Goal: Information Seeking & Learning: Learn about a topic

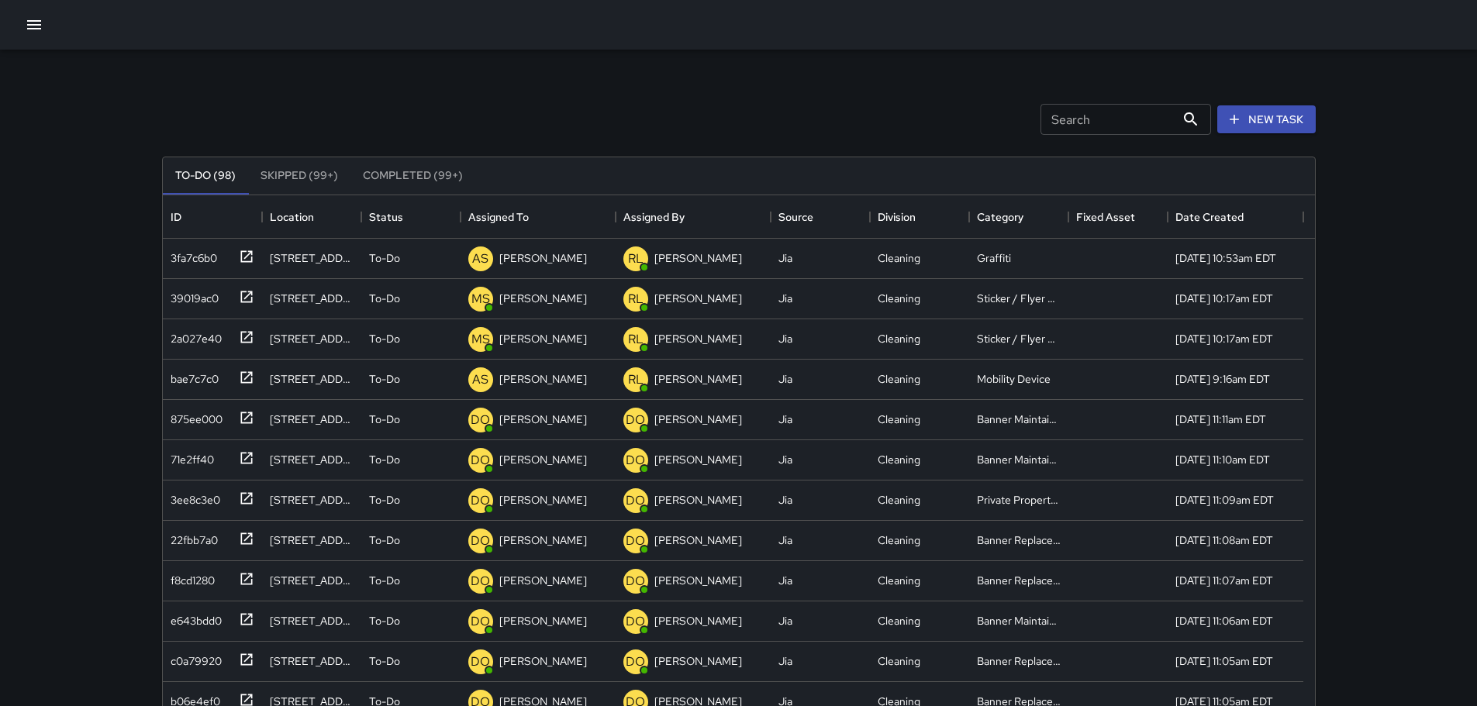
click at [522, 115] on div "Search Search New Task" at bounding box center [739, 119] width 1160 height 81
click at [29, 17] on icon "button" at bounding box center [34, 25] width 19 height 19
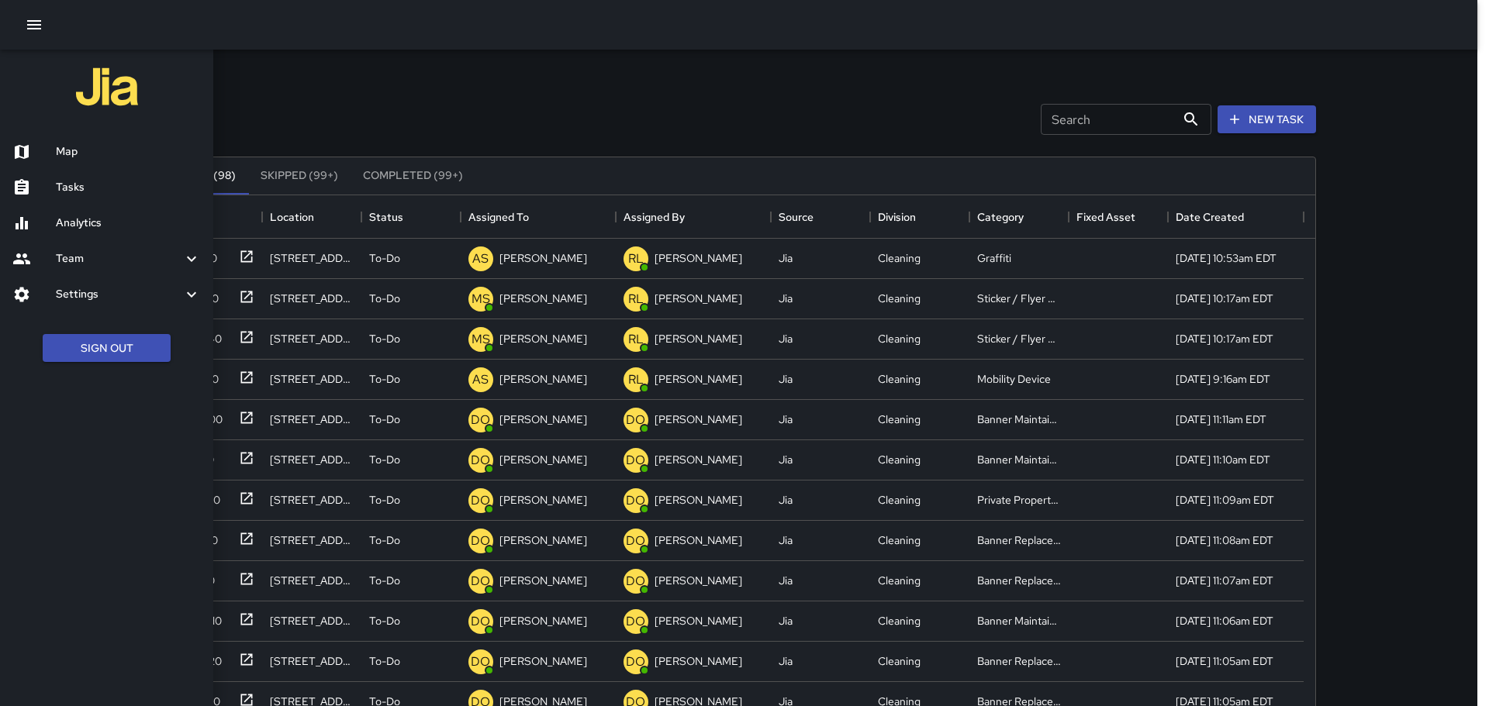
click at [90, 213] on div "Analytics" at bounding box center [106, 223] width 213 height 36
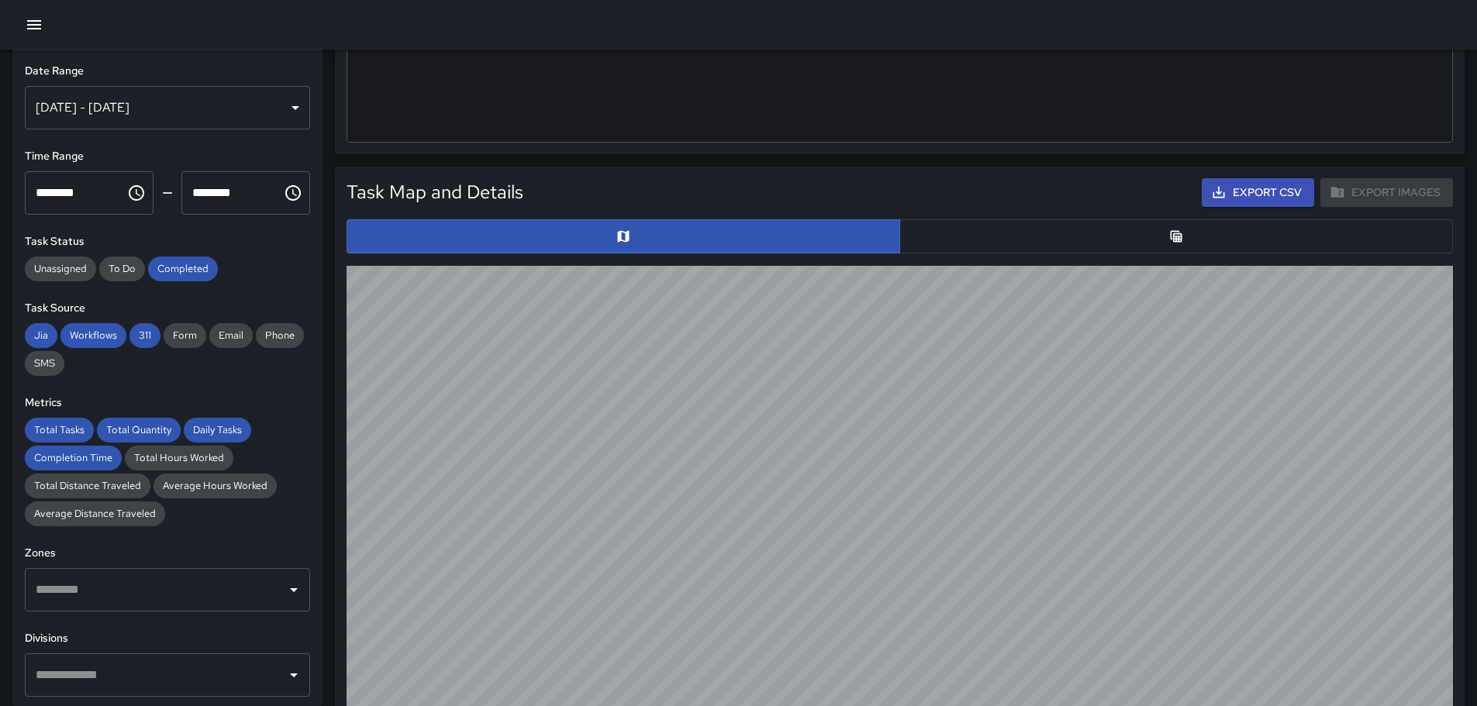
scroll to position [344, 0]
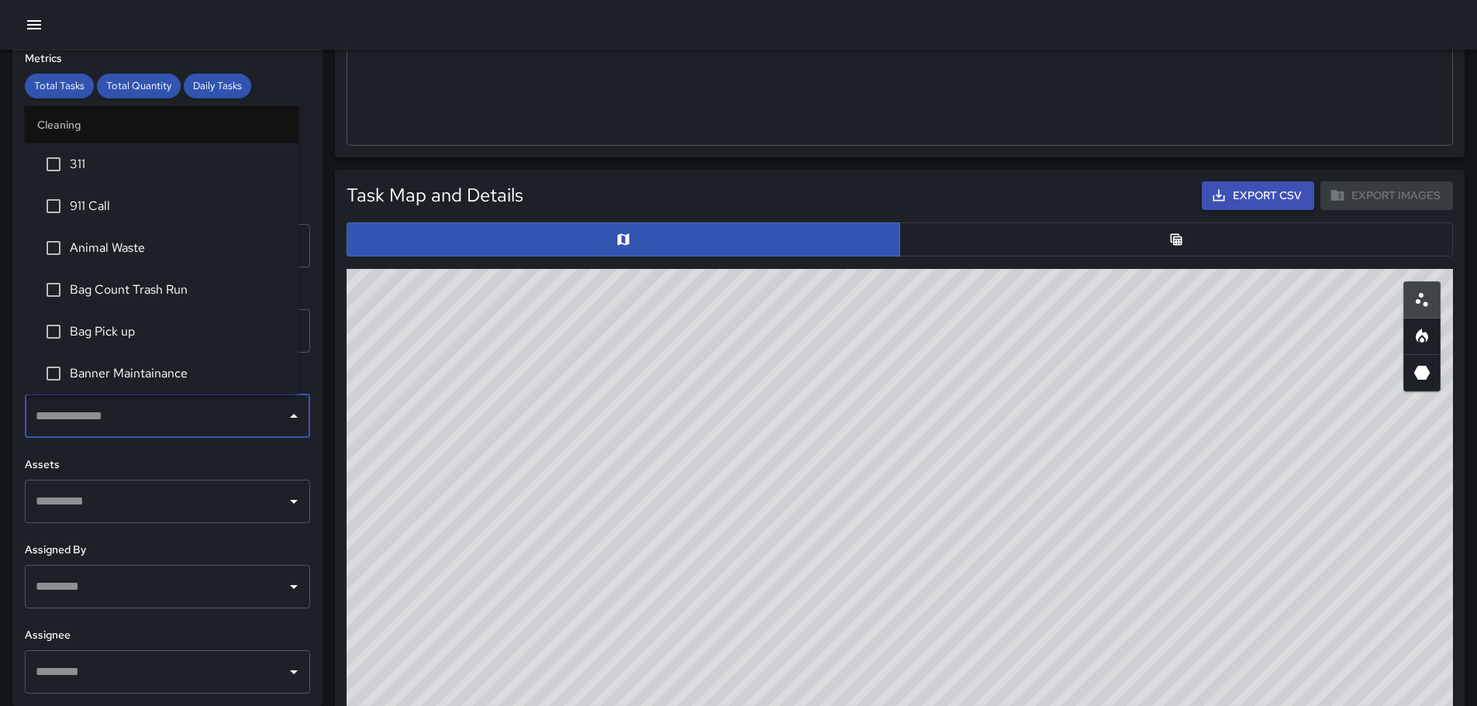
click at [142, 418] on input "text" at bounding box center [156, 416] width 248 height 29
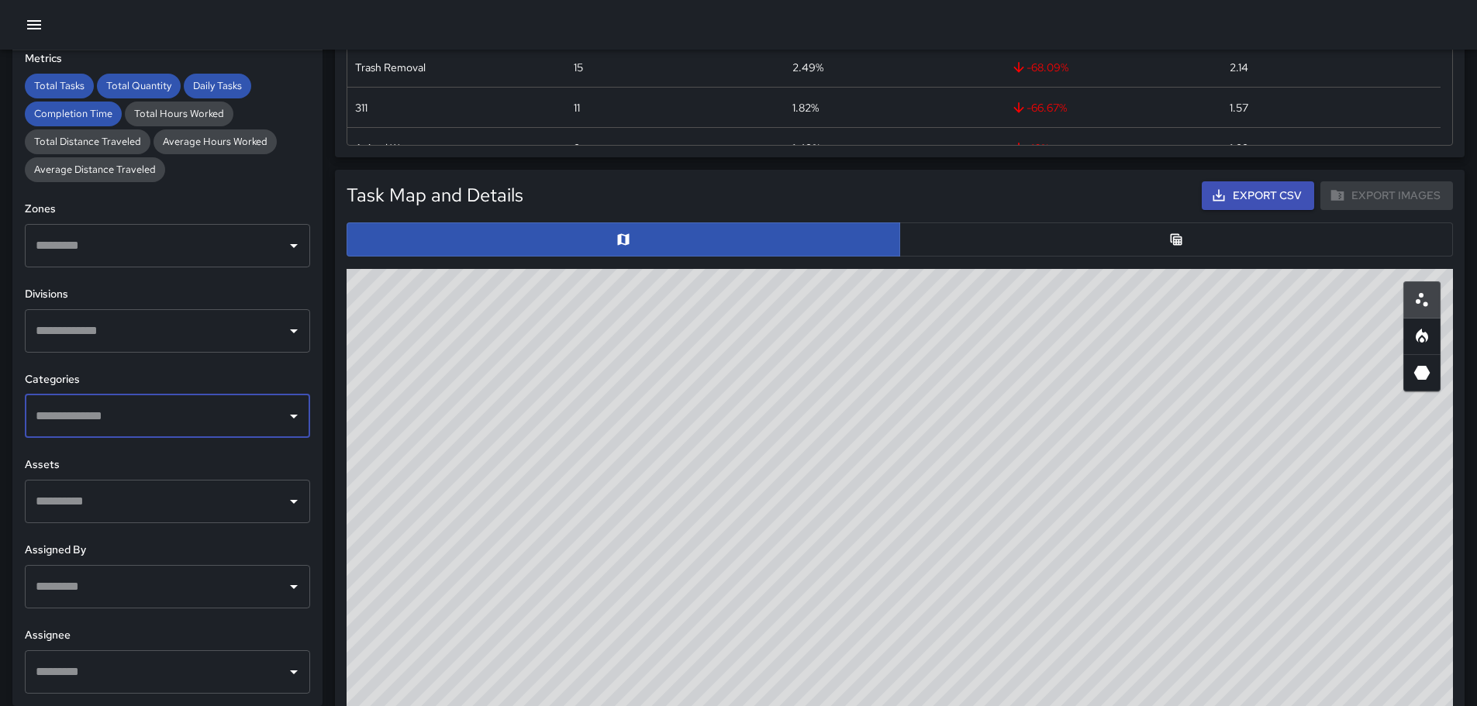
scroll to position [452, 1093]
click at [142, 411] on input "text" at bounding box center [156, 416] width 248 height 29
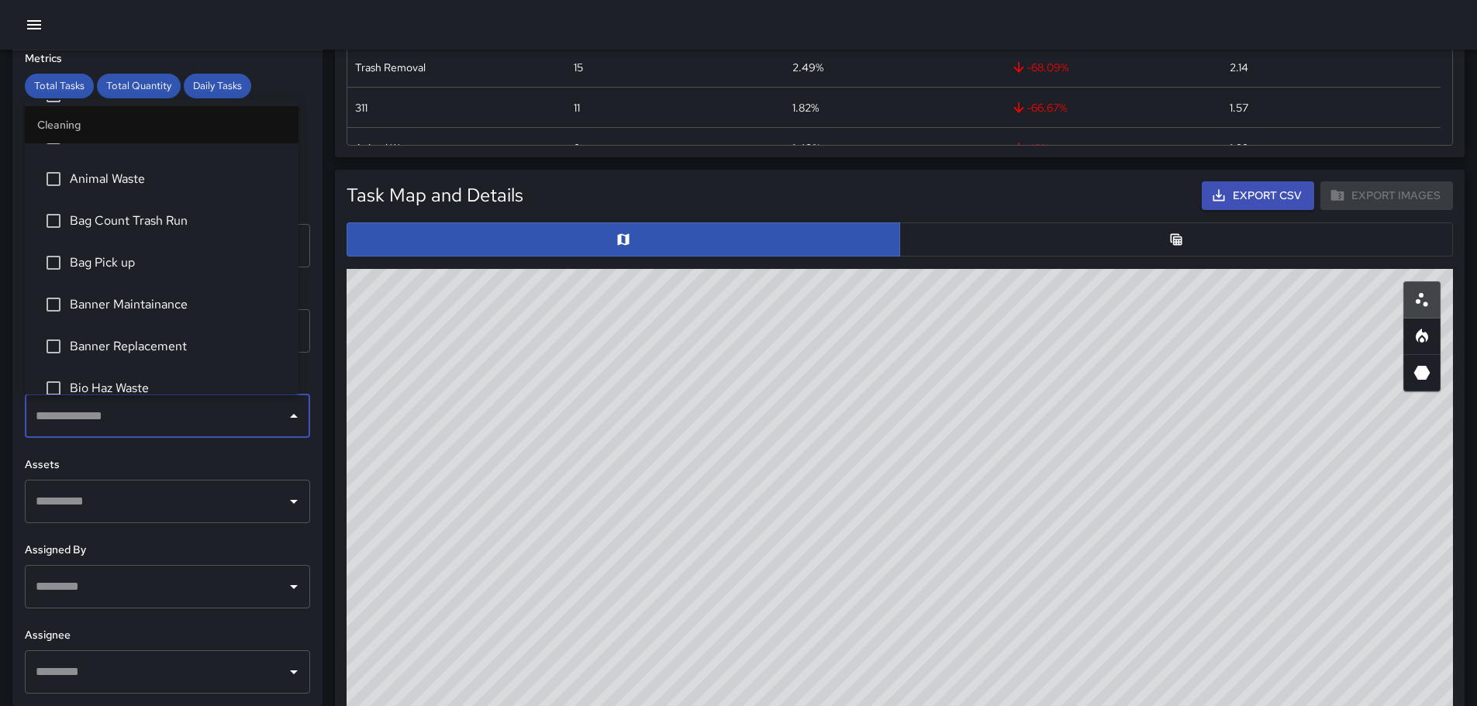
scroll to position [78, 0]
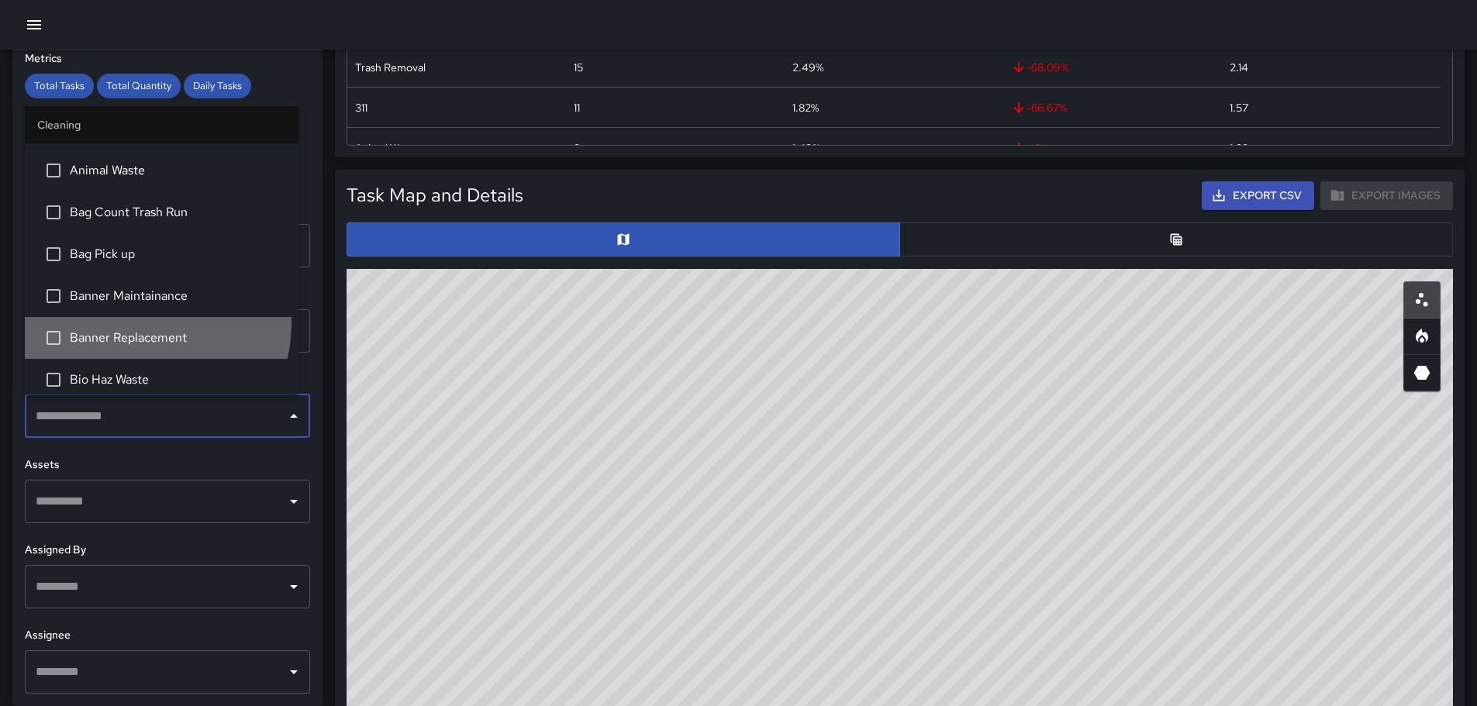
click at [112, 321] on li "Banner Replacement" at bounding box center [162, 338] width 274 height 42
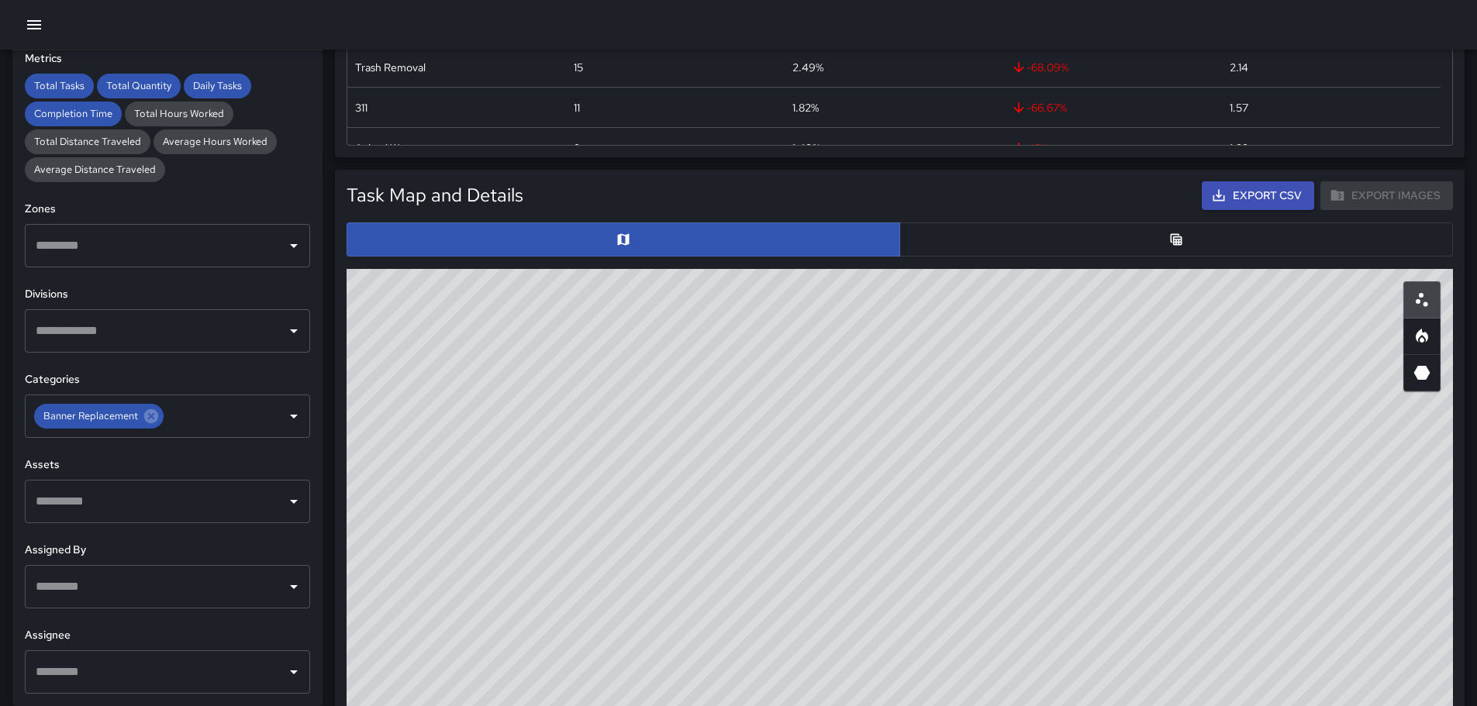
click at [240, 461] on h6 "Assets" at bounding box center [167, 465] width 285 height 17
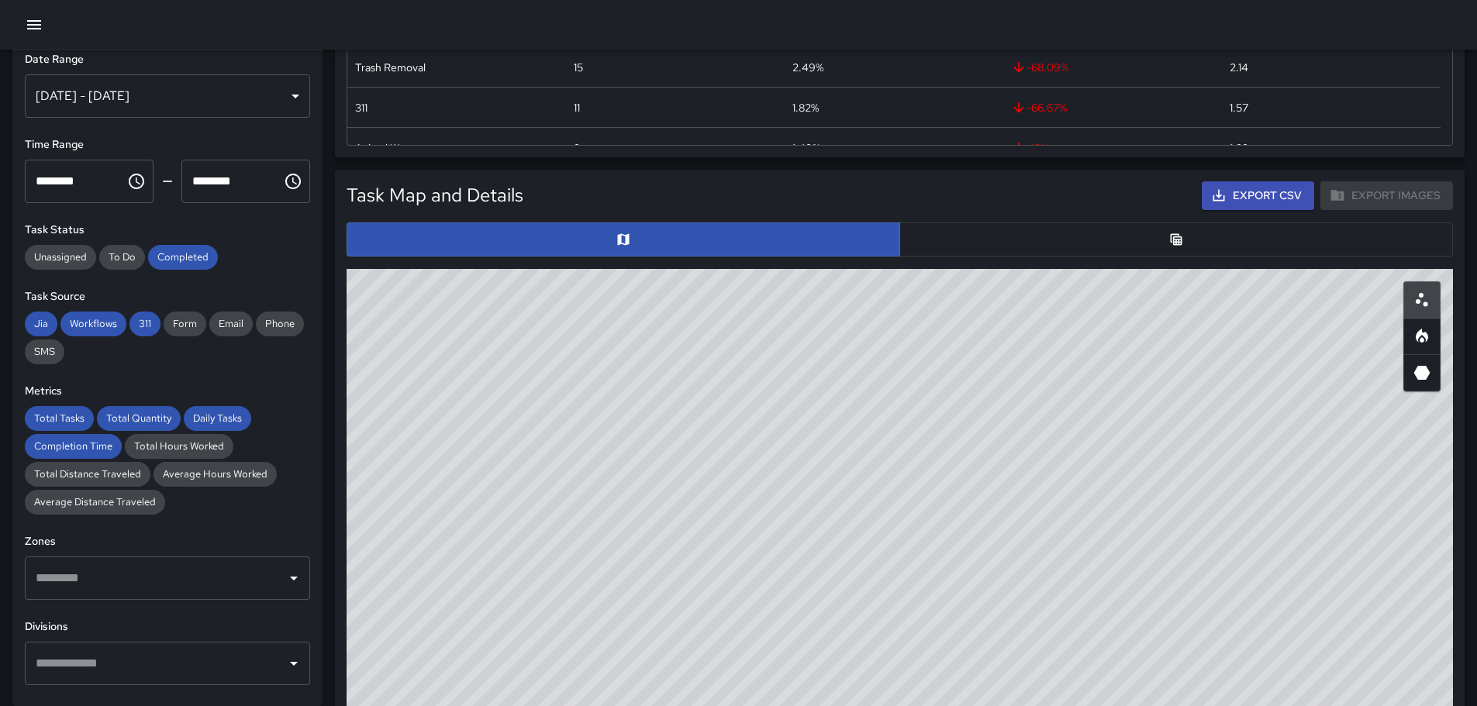
scroll to position [0, 0]
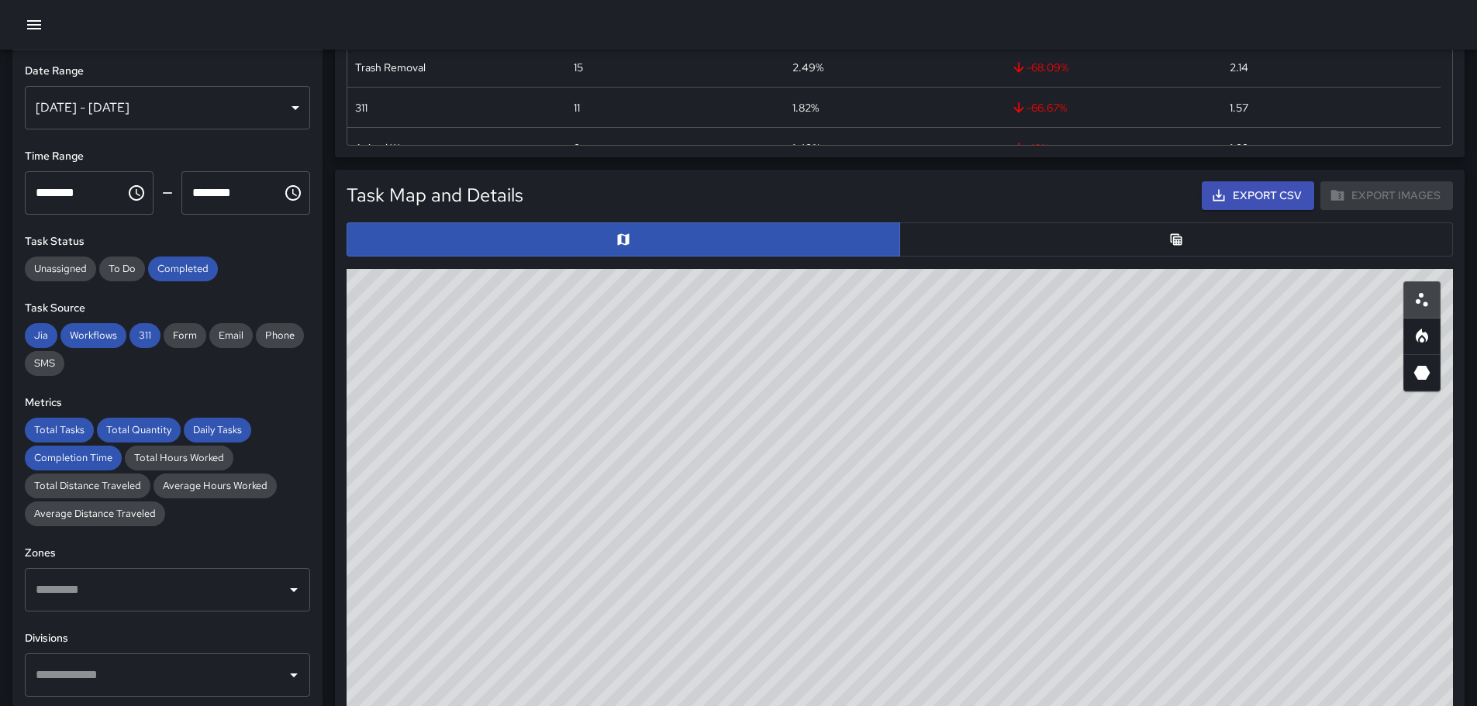
click at [232, 127] on div "[DATE] - [DATE]" at bounding box center [167, 107] width 285 height 43
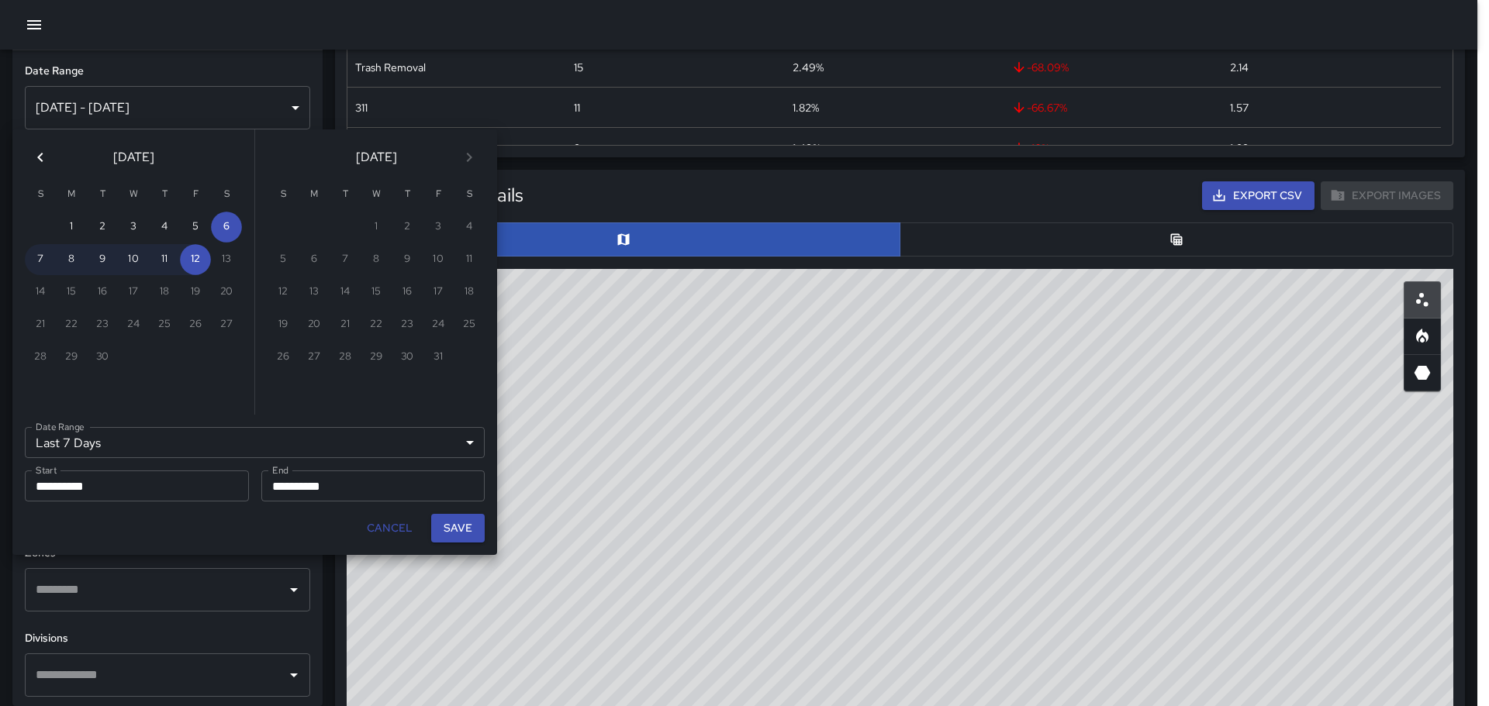
click at [45, 160] on icon "Previous month" at bounding box center [40, 157] width 19 height 19
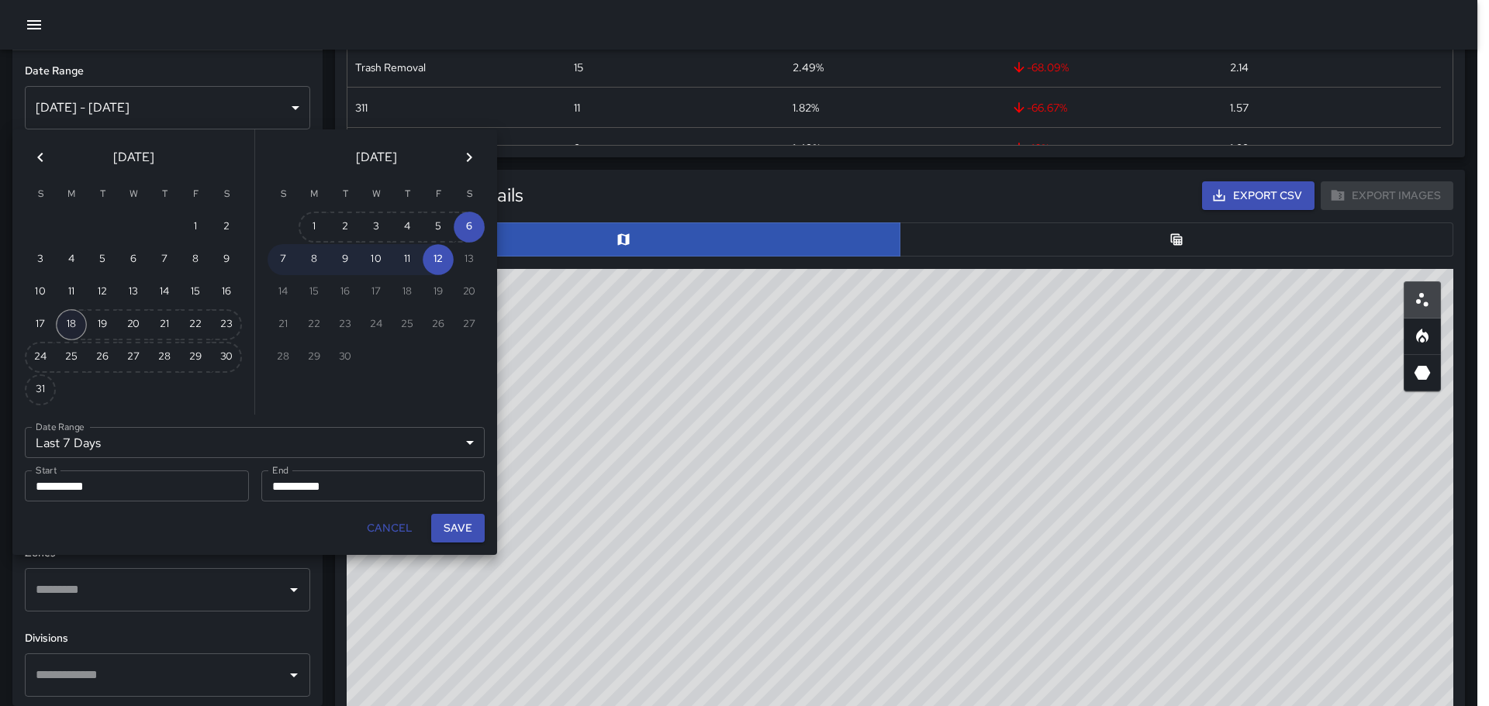
click at [64, 328] on button "18" at bounding box center [71, 324] width 31 height 31
type input "******"
type input "**********"
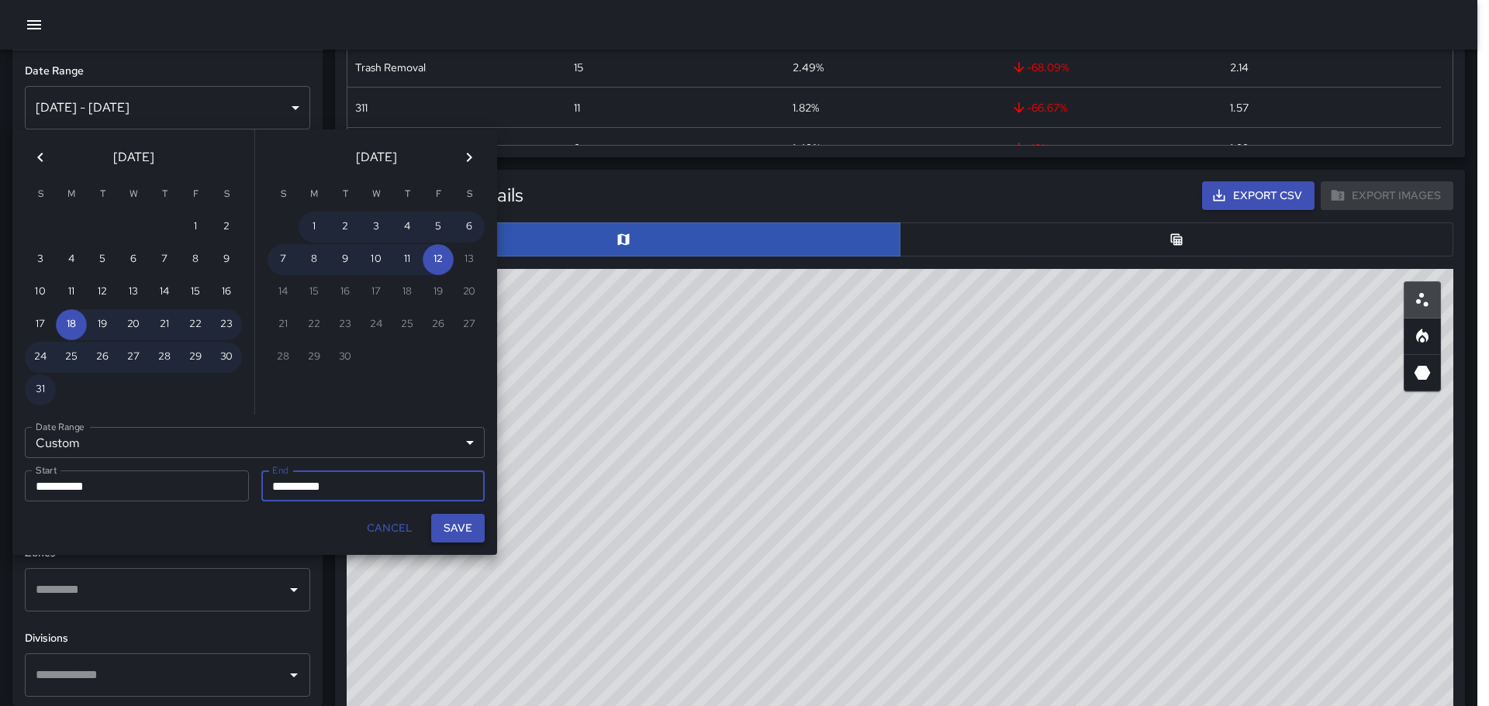
click at [458, 534] on button "Save" at bounding box center [458, 528] width 54 height 29
type input "**********"
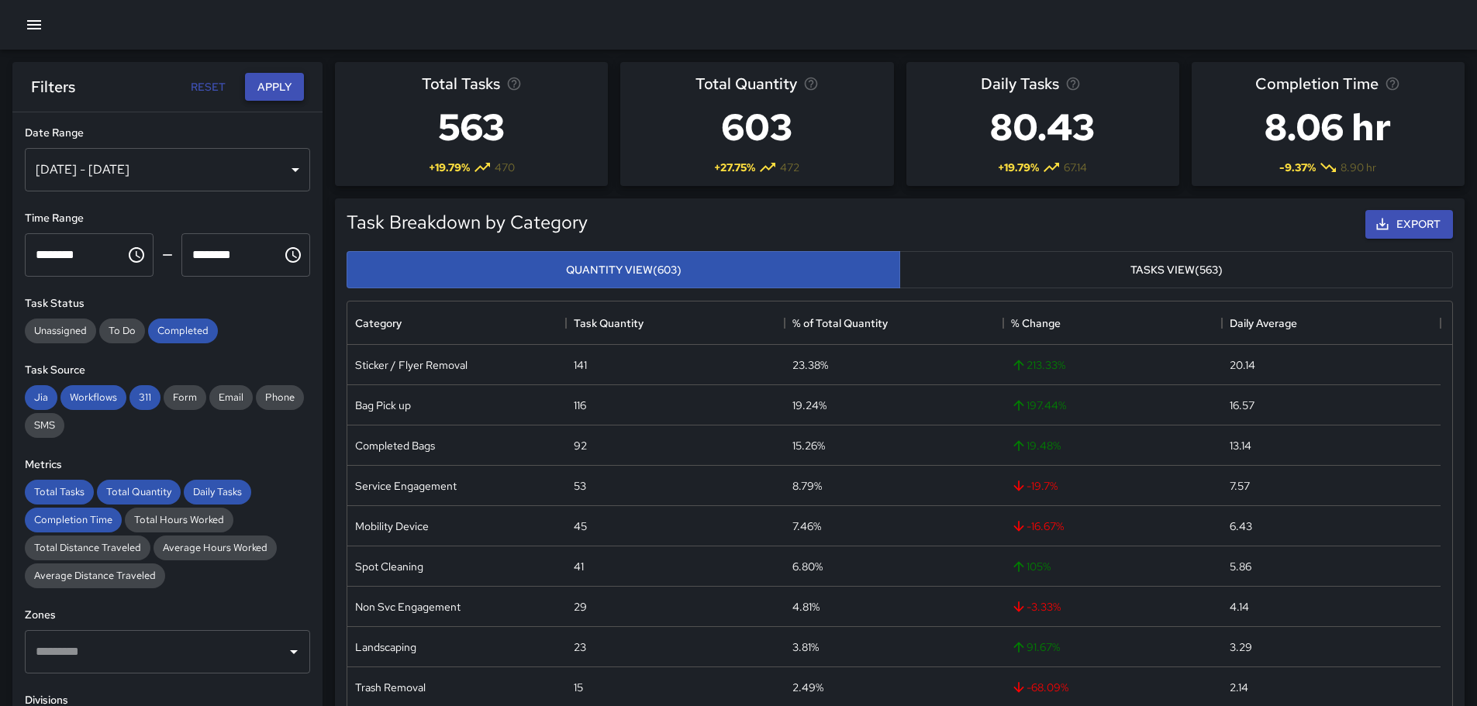
click at [274, 86] on button "Apply" at bounding box center [274, 87] width 59 height 29
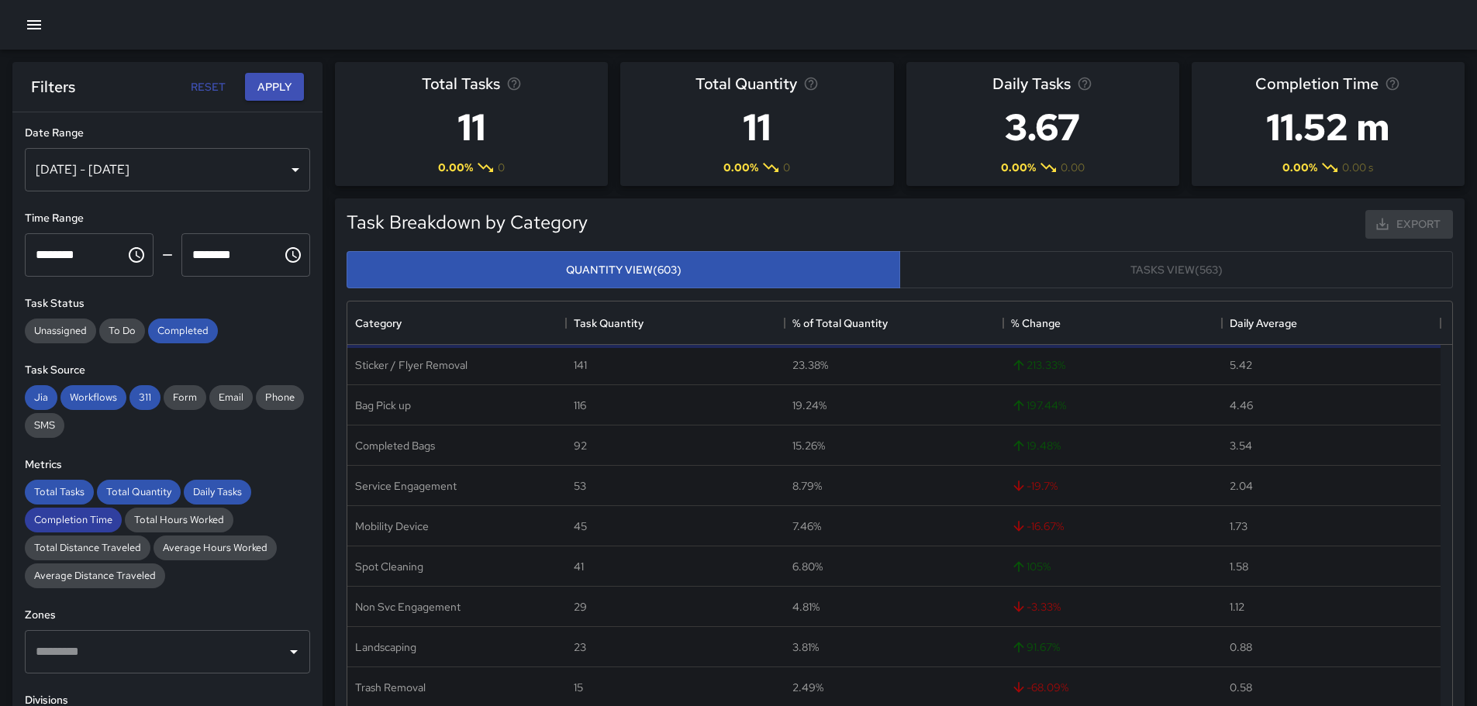
click at [99, 523] on span "Completion Time" at bounding box center [73, 519] width 97 height 13
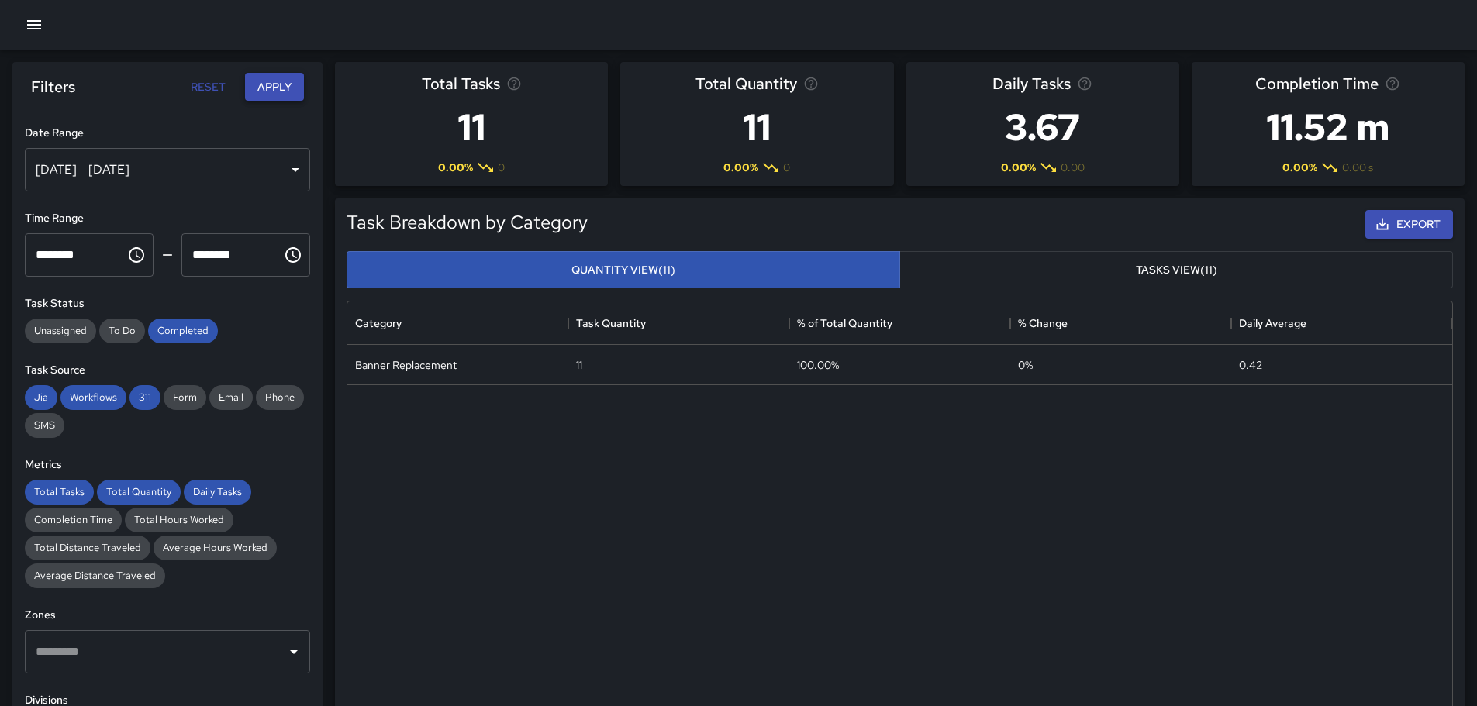
click at [271, 94] on button "Apply" at bounding box center [274, 87] width 59 height 29
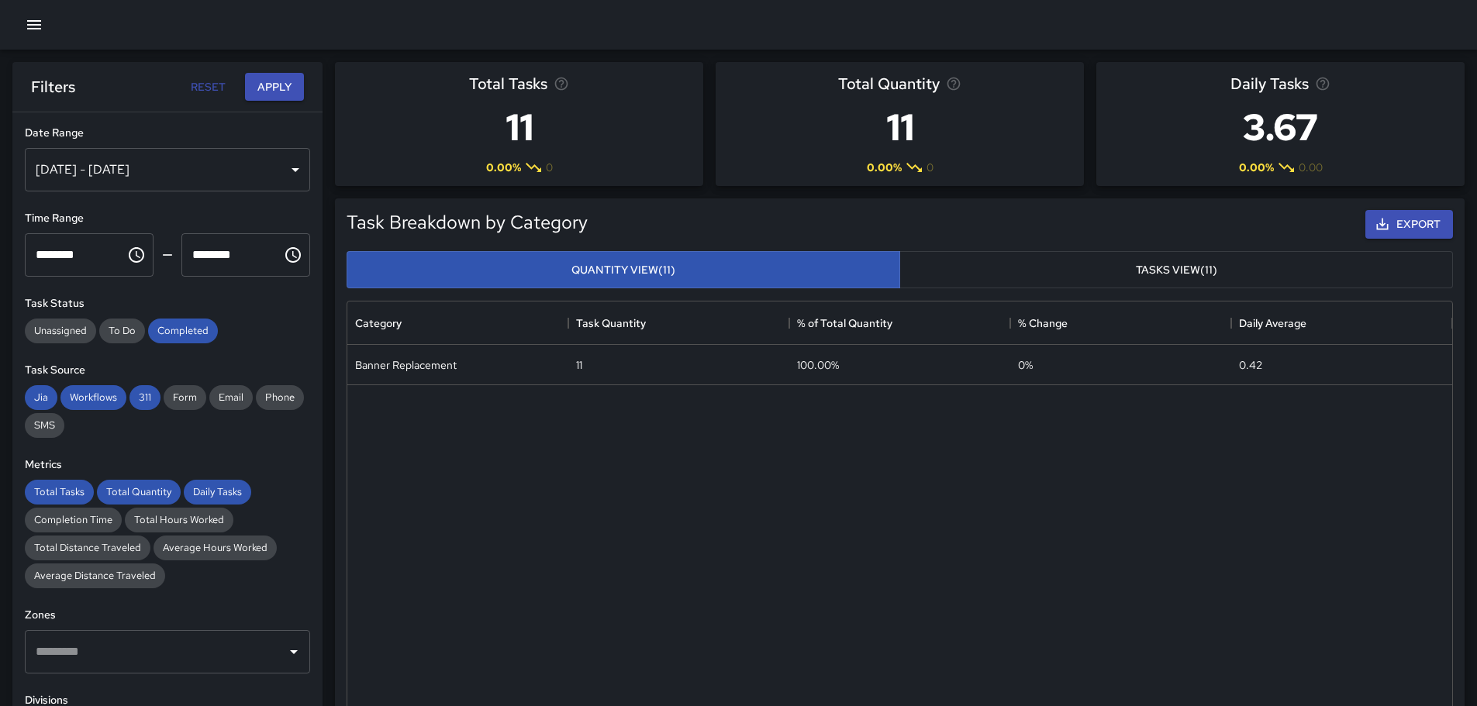
click at [1019, 253] on button "Tasks View (11)" at bounding box center [1176, 270] width 554 height 38
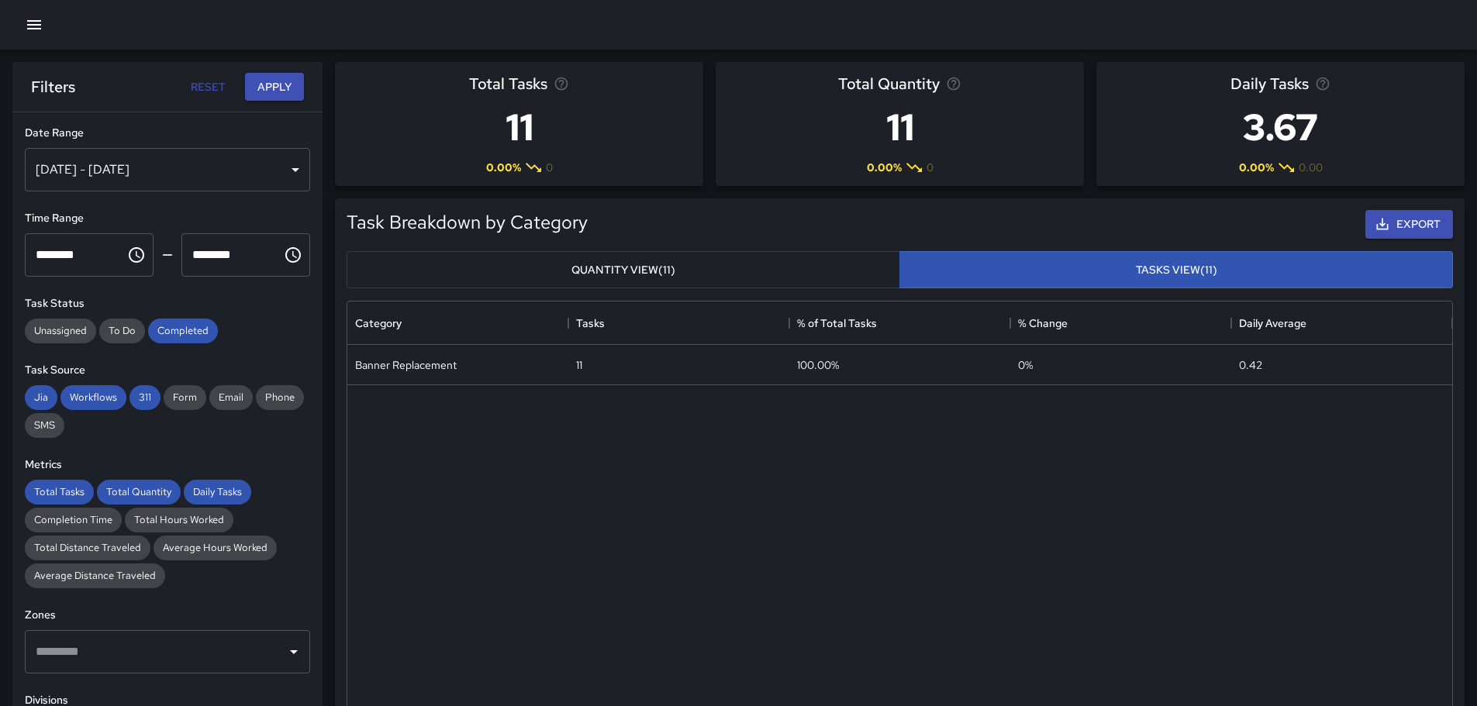
click at [709, 266] on button "Quantity View (11)" at bounding box center [624, 270] width 554 height 38
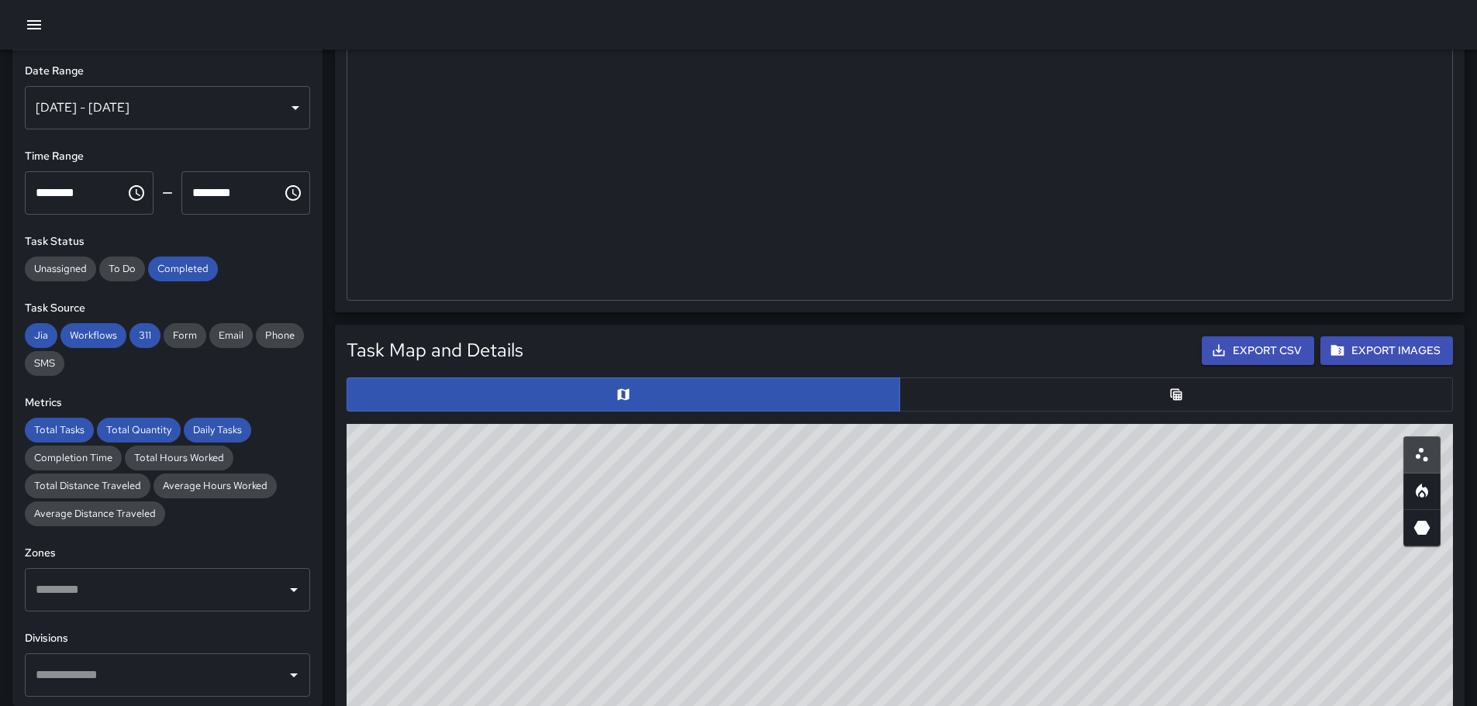
scroll to position [698, 0]
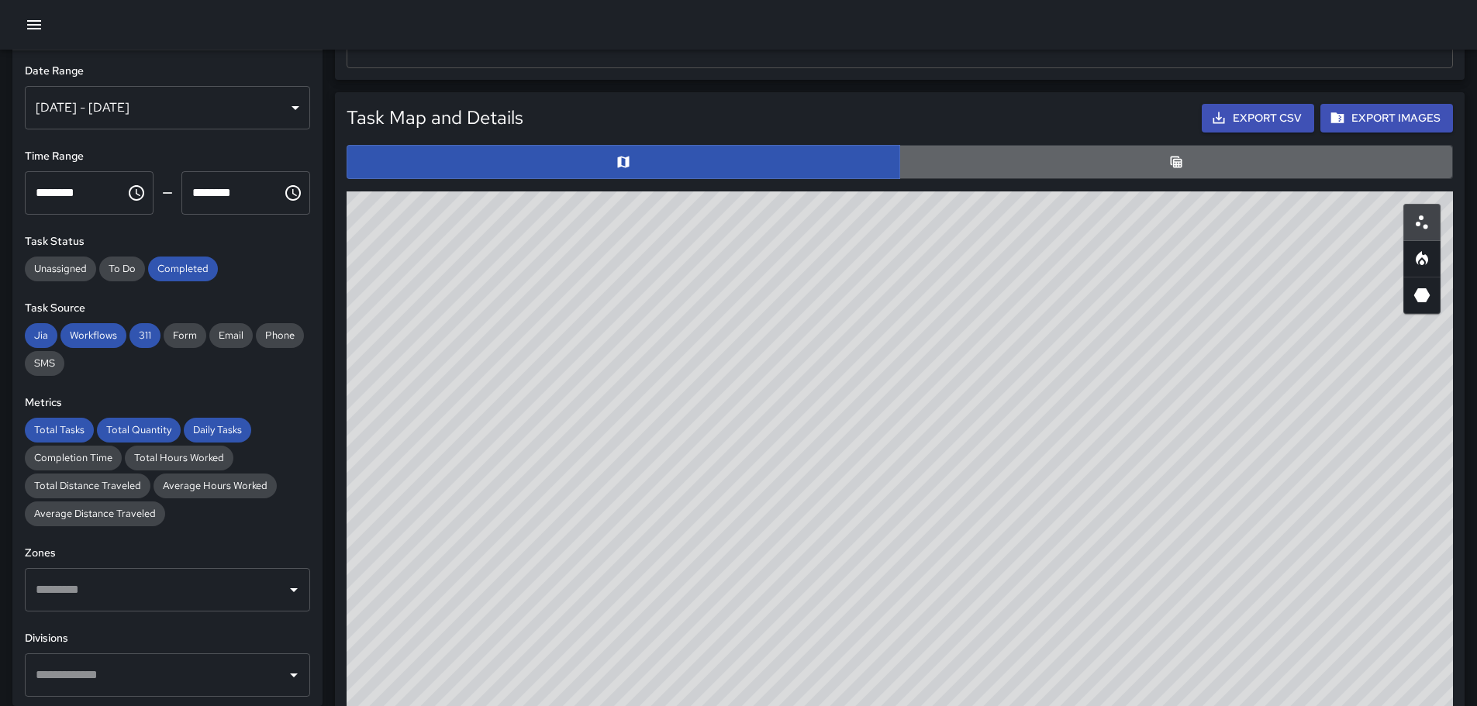
click at [985, 174] on button "button" at bounding box center [1176, 162] width 554 height 34
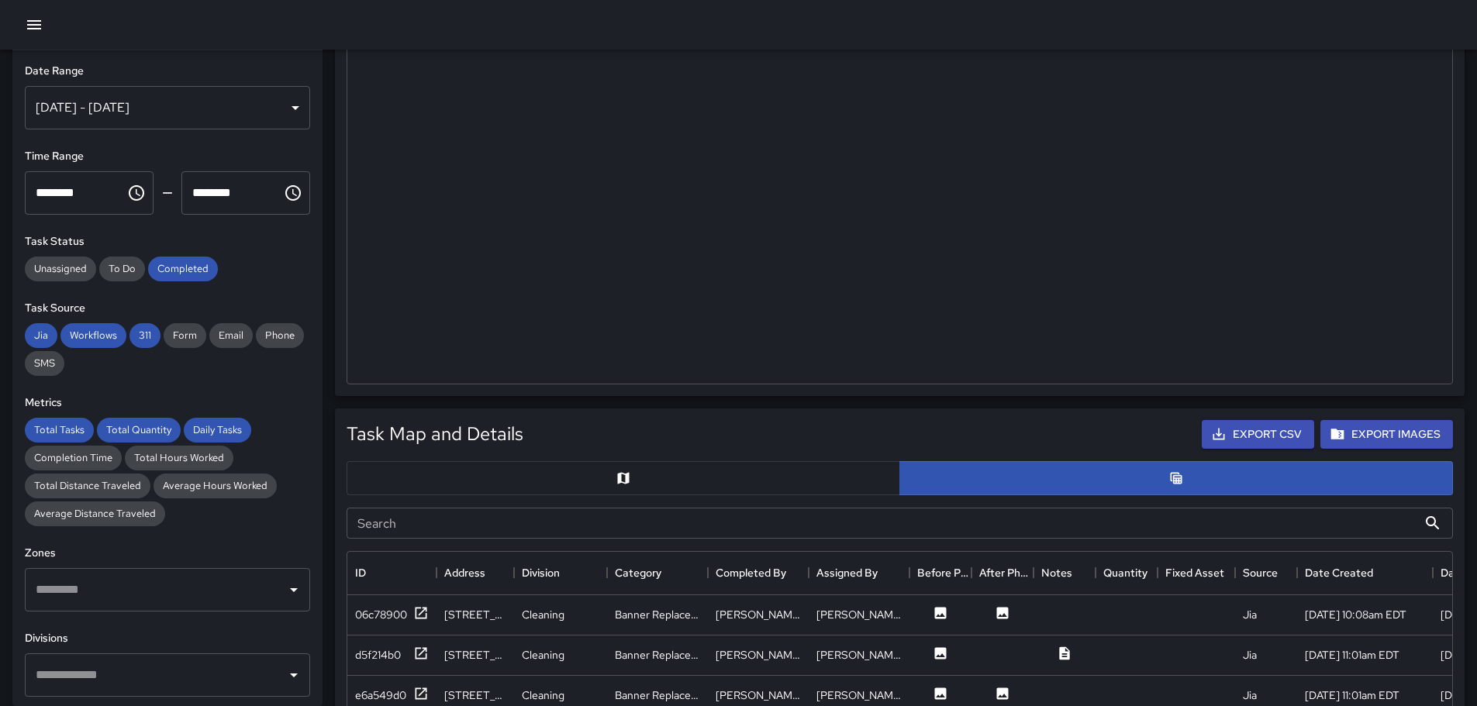
scroll to position [288, 0]
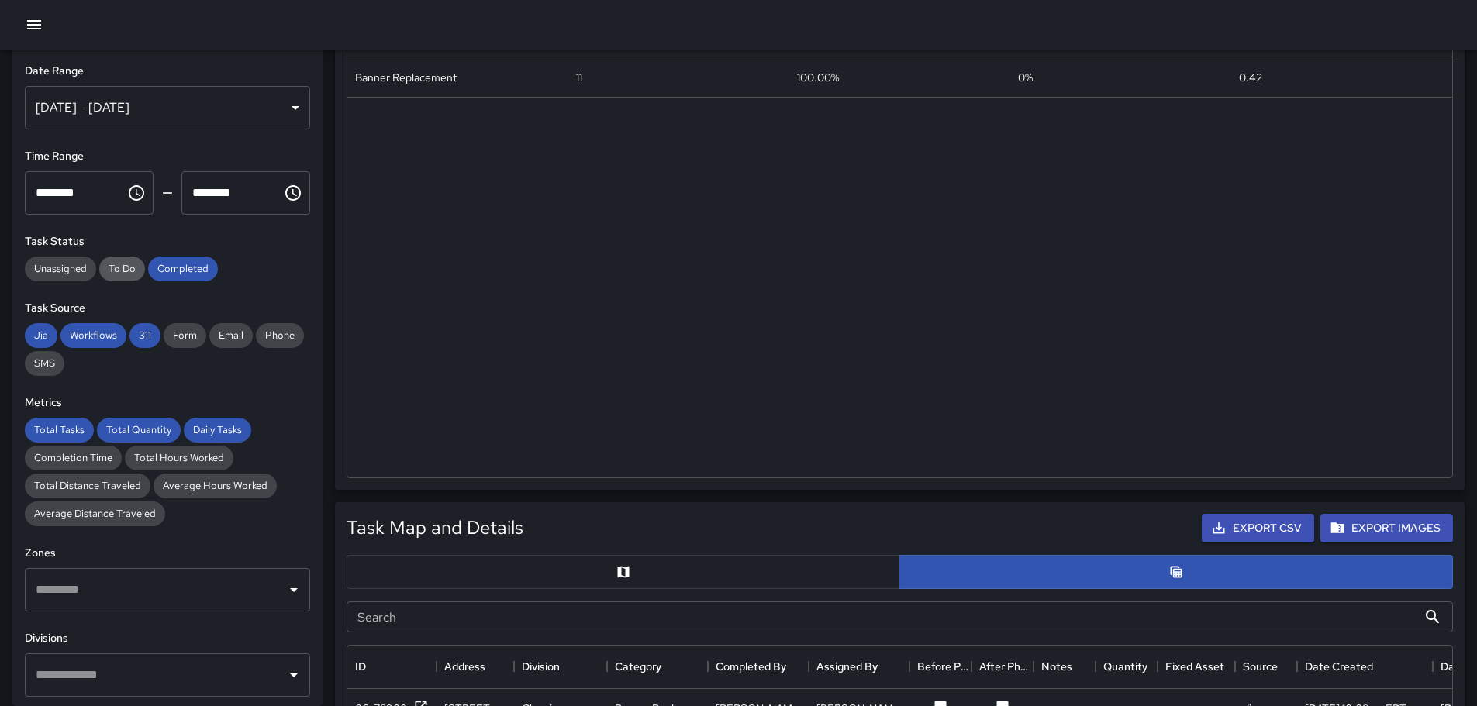
click at [131, 275] on span "To Do" at bounding box center [122, 268] width 46 height 13
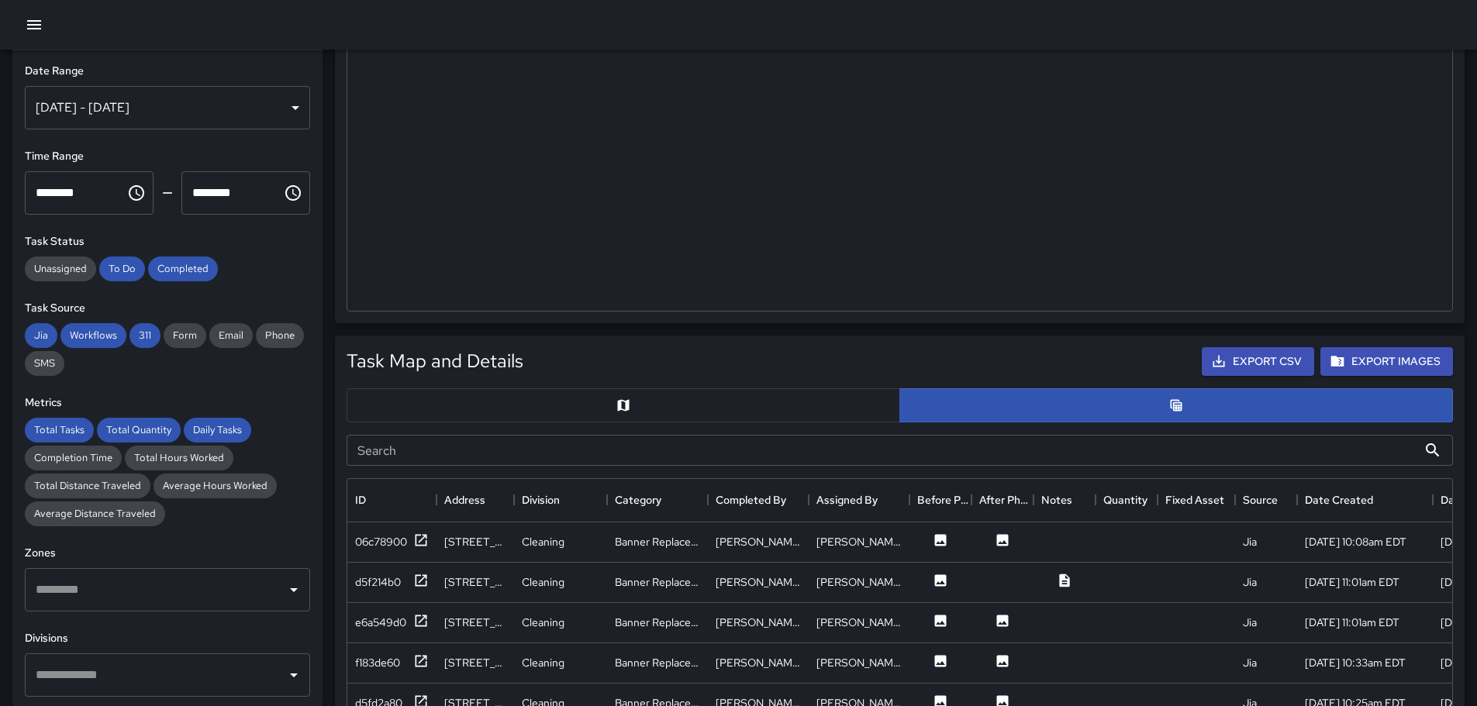
scroll to position [443, 0]
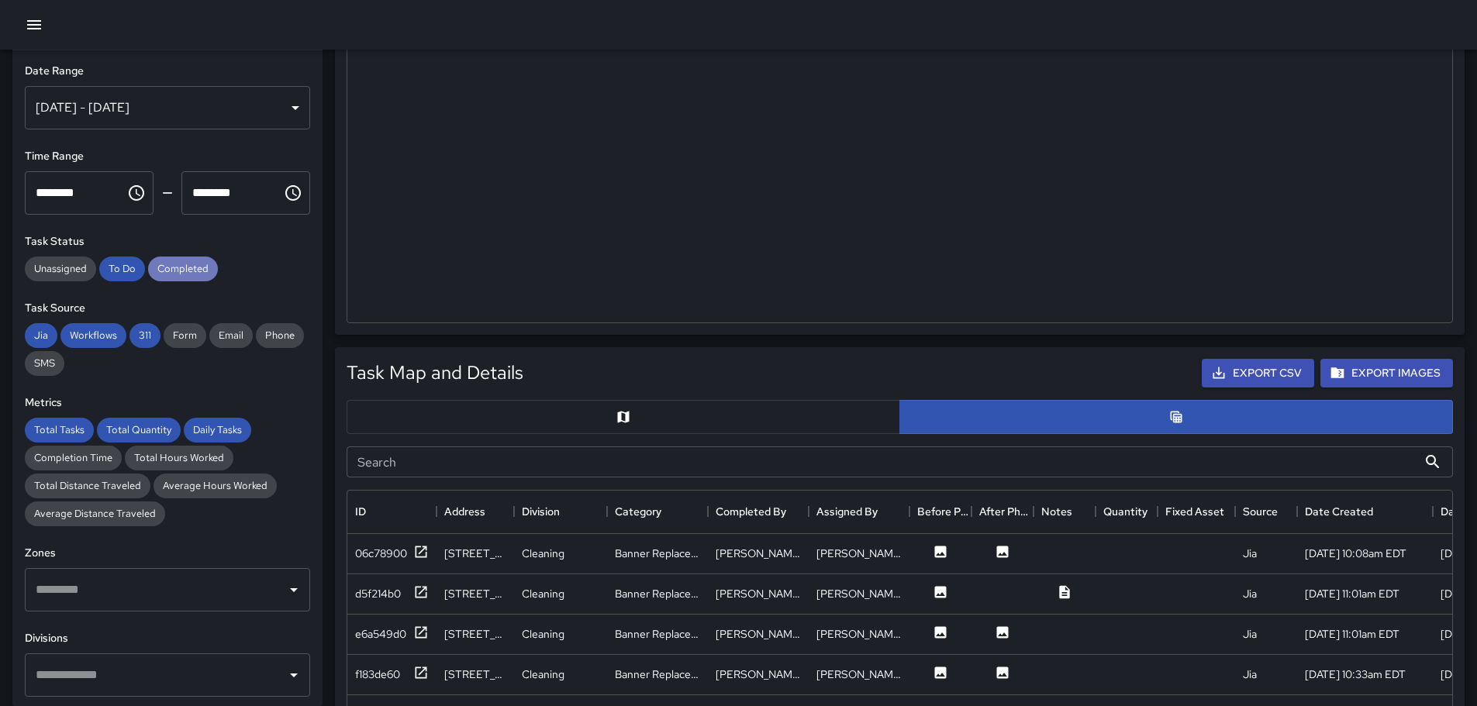
click at [190, 265] on span "Completed" at bounding box center [183, 268] width 70 height 13
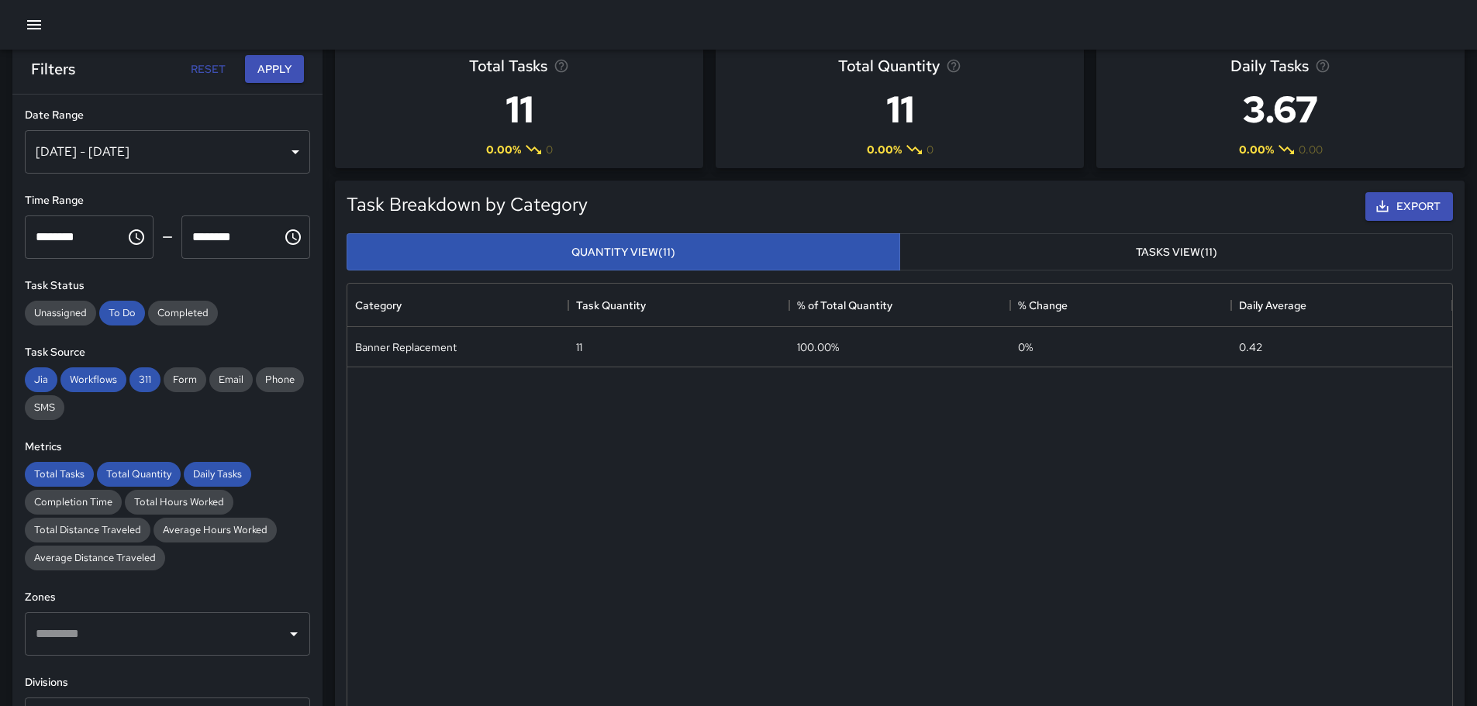
scroll to position [0, 0]
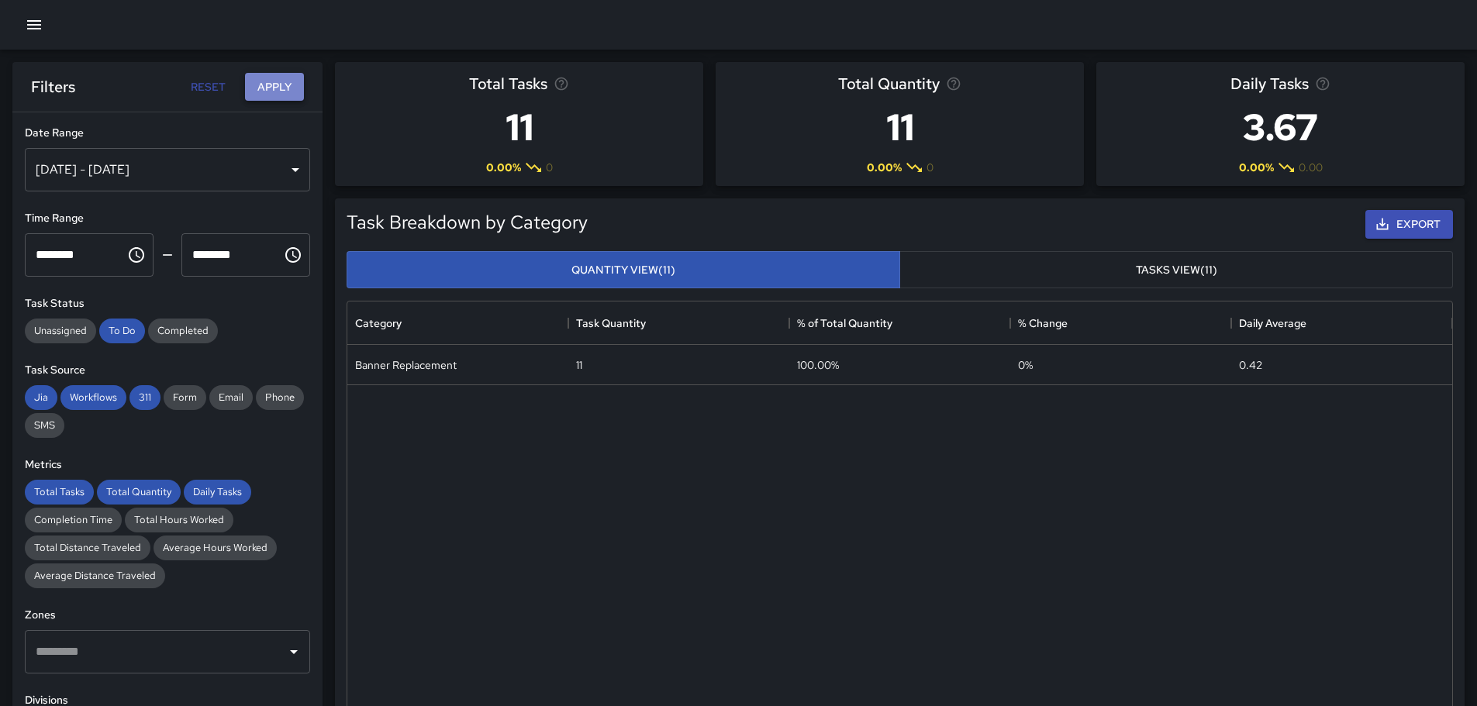
click at [267, 85] on button "Apply" at bounding box center [274, 87] width 59 height 29
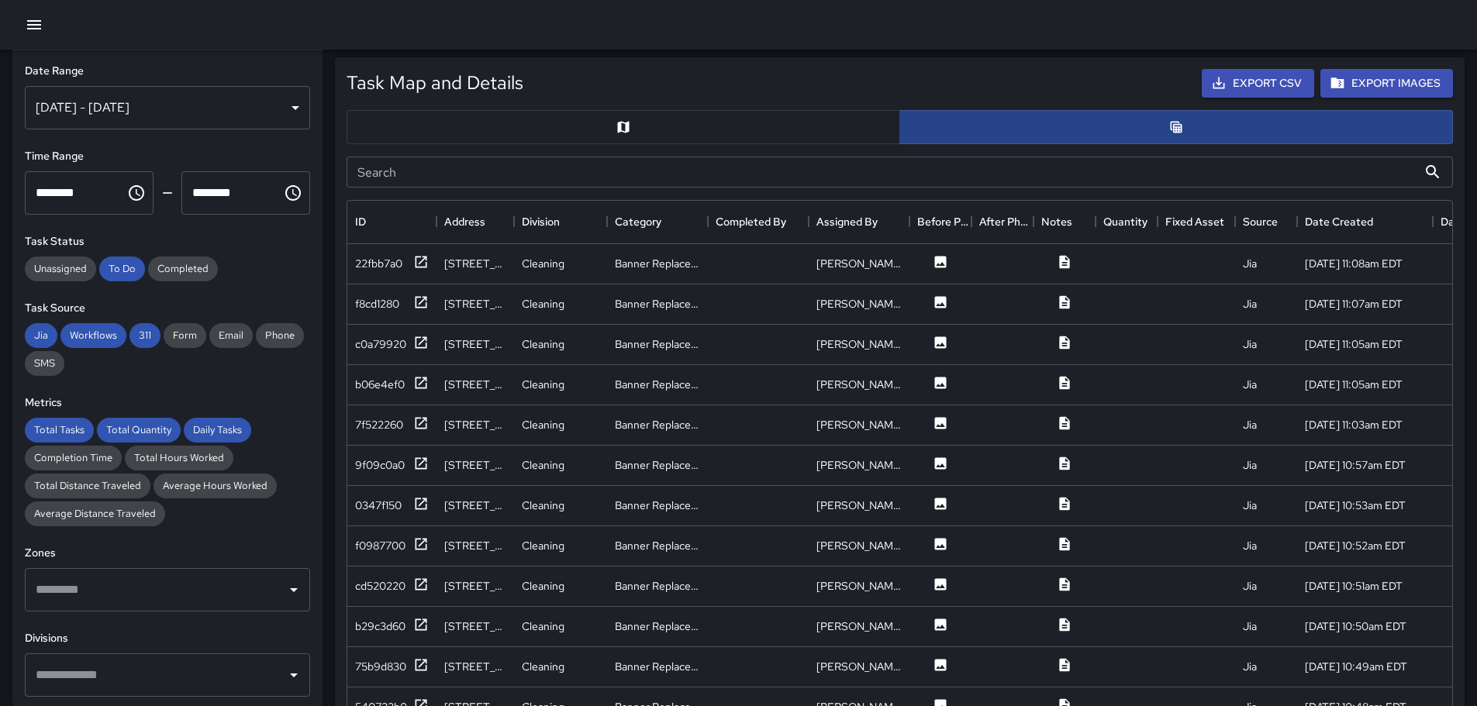
scroll to position [698, 0]
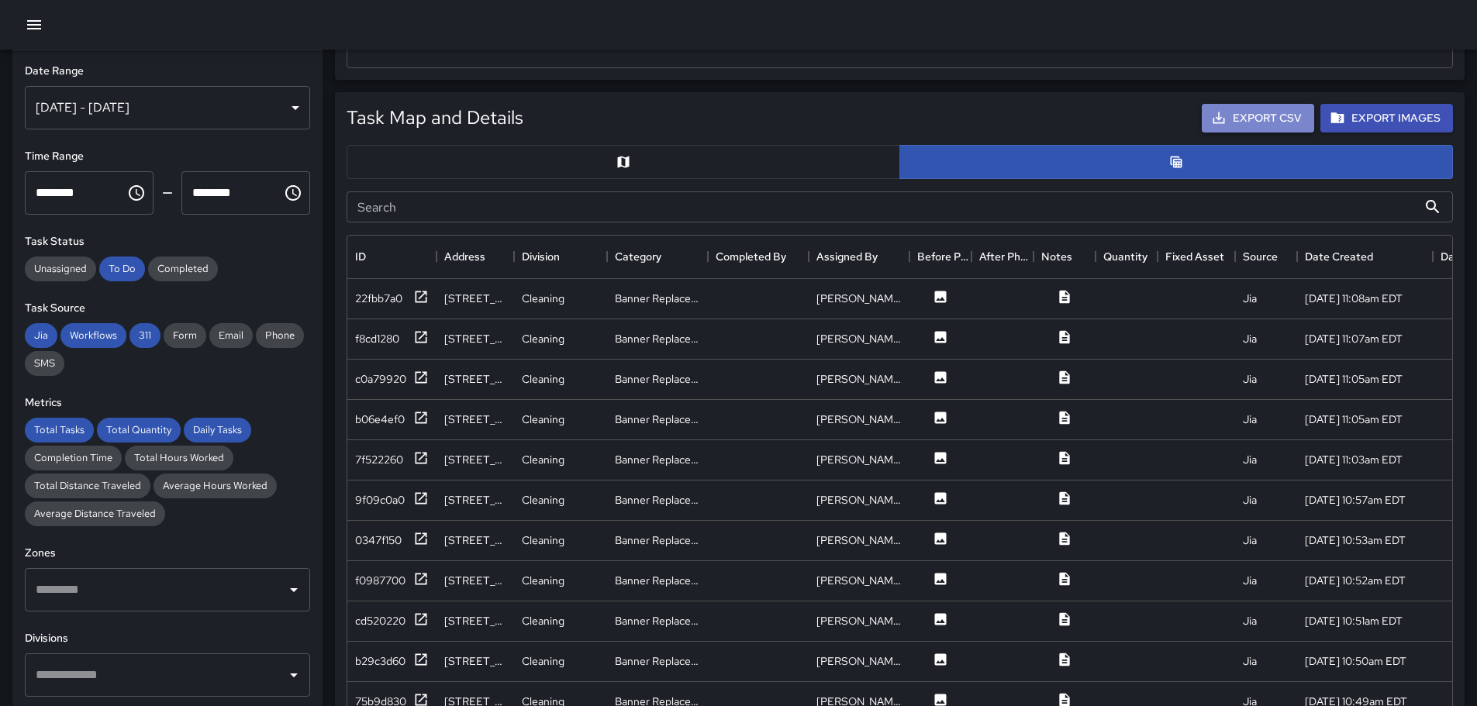
click at [1286, 116] on button "Export CSV" at bounding box center [1258, 118] width 112 height 29
